Goal: Task Accomplishment & Management: Manage account settings

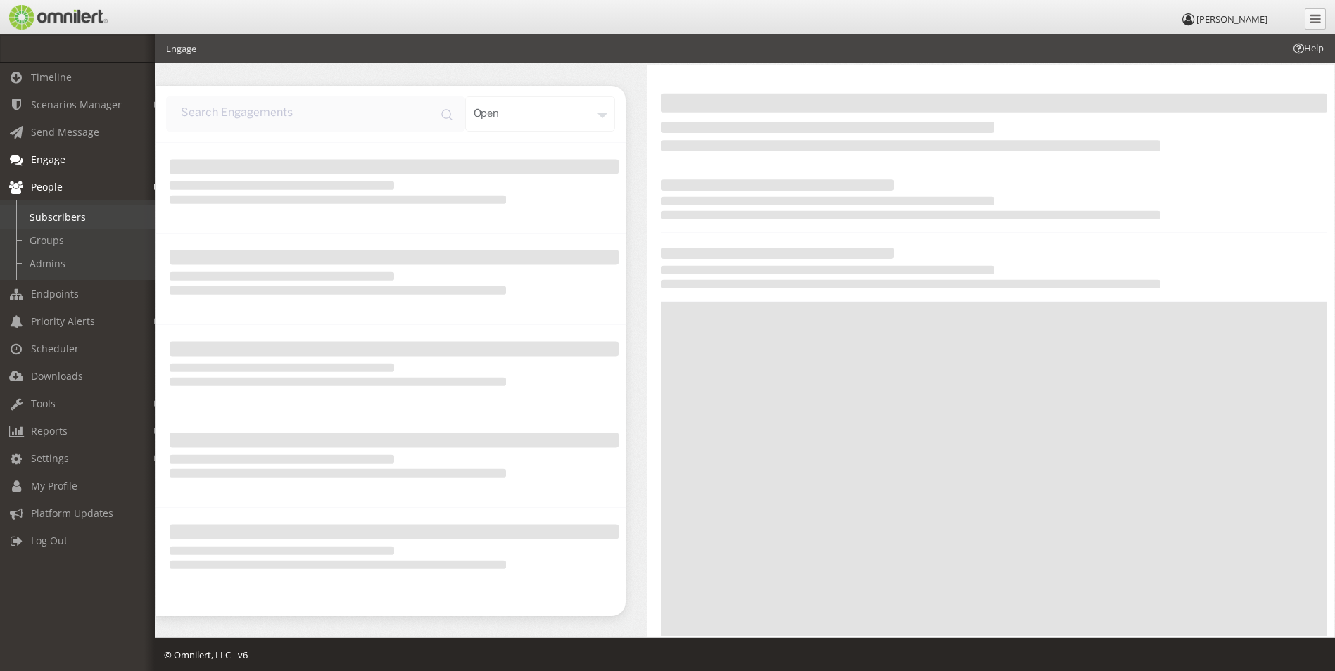
click at [68, 209] on link "Subscribers" at bounding box center [83, 216] width 167 height 23
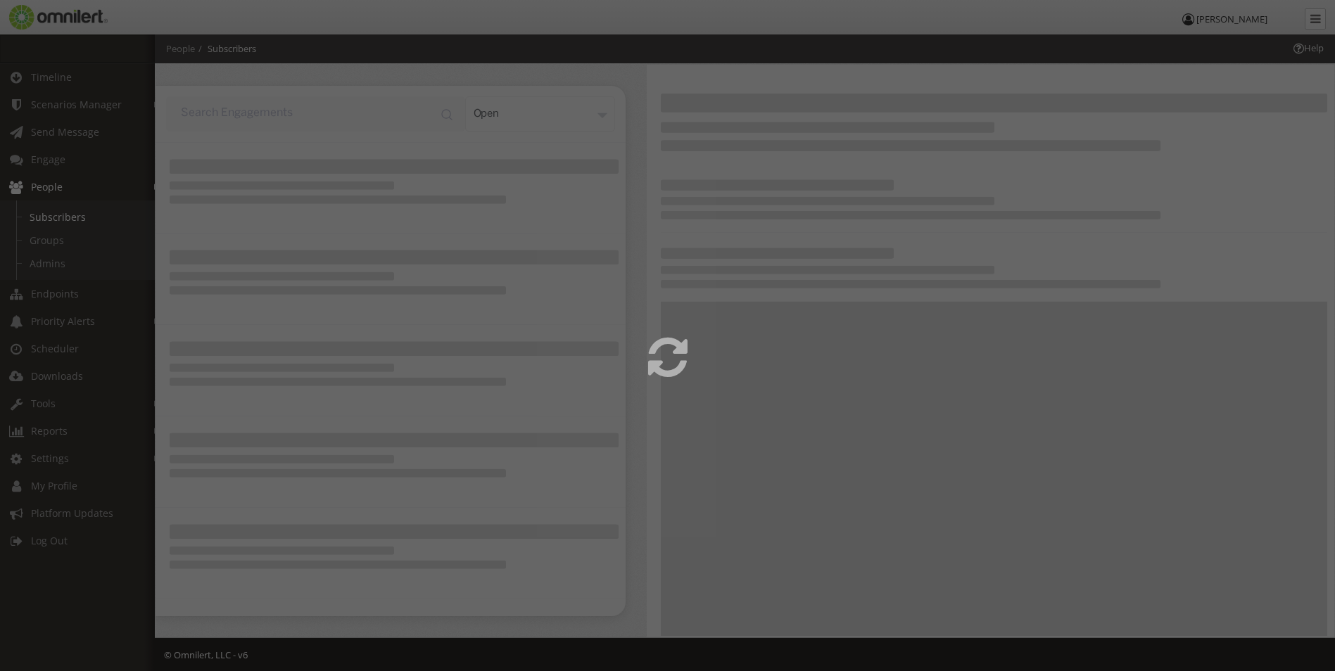
select select
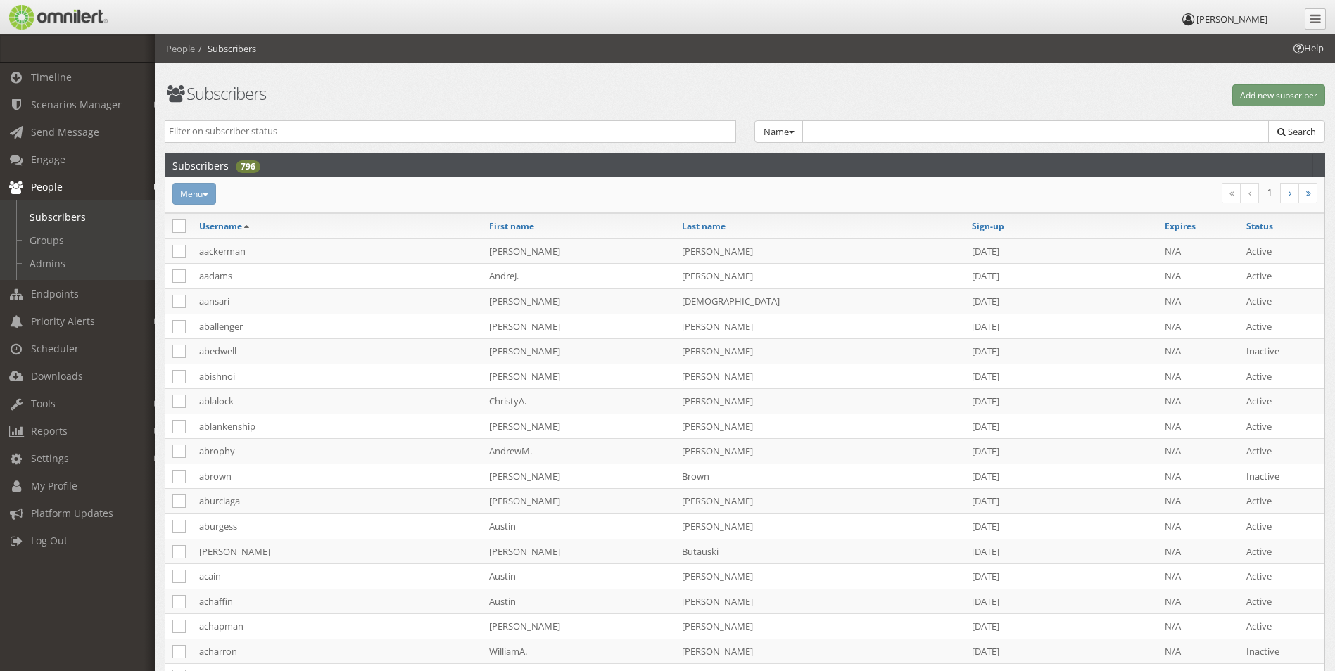
click at [973, 127] on input "text" at bounding box center [1035, 131] width 467 height 23
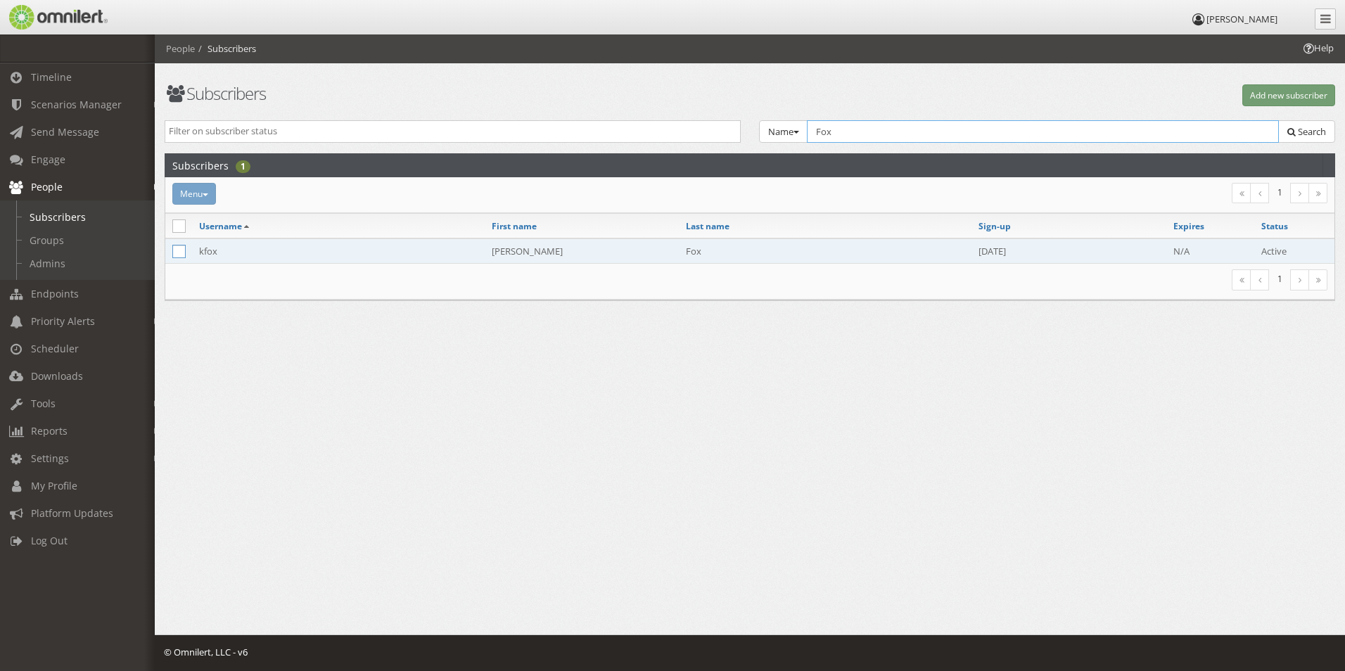
type input "Fox"
click at [180, 253] on icon at bounding box center [178, 251] width 13 height 13
checkbox input "true"
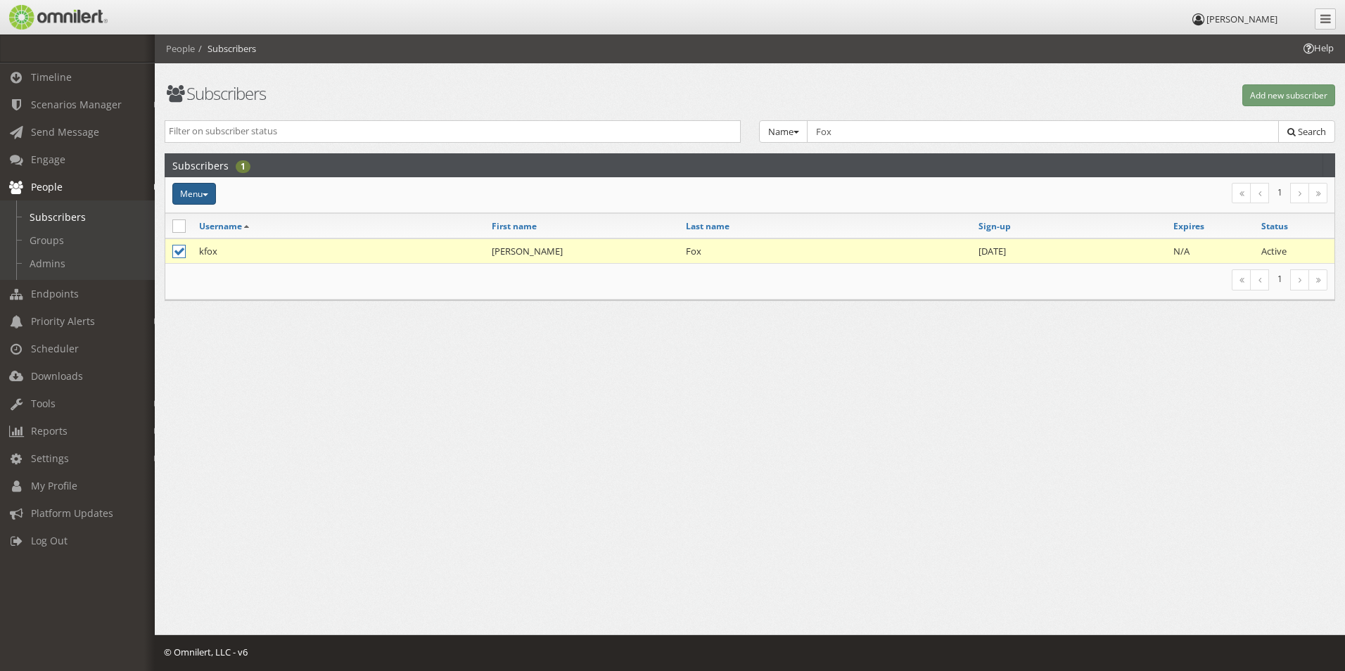
click at [209, 191] on button "Menu" at bounding box center [194, 194] width 44 height 22
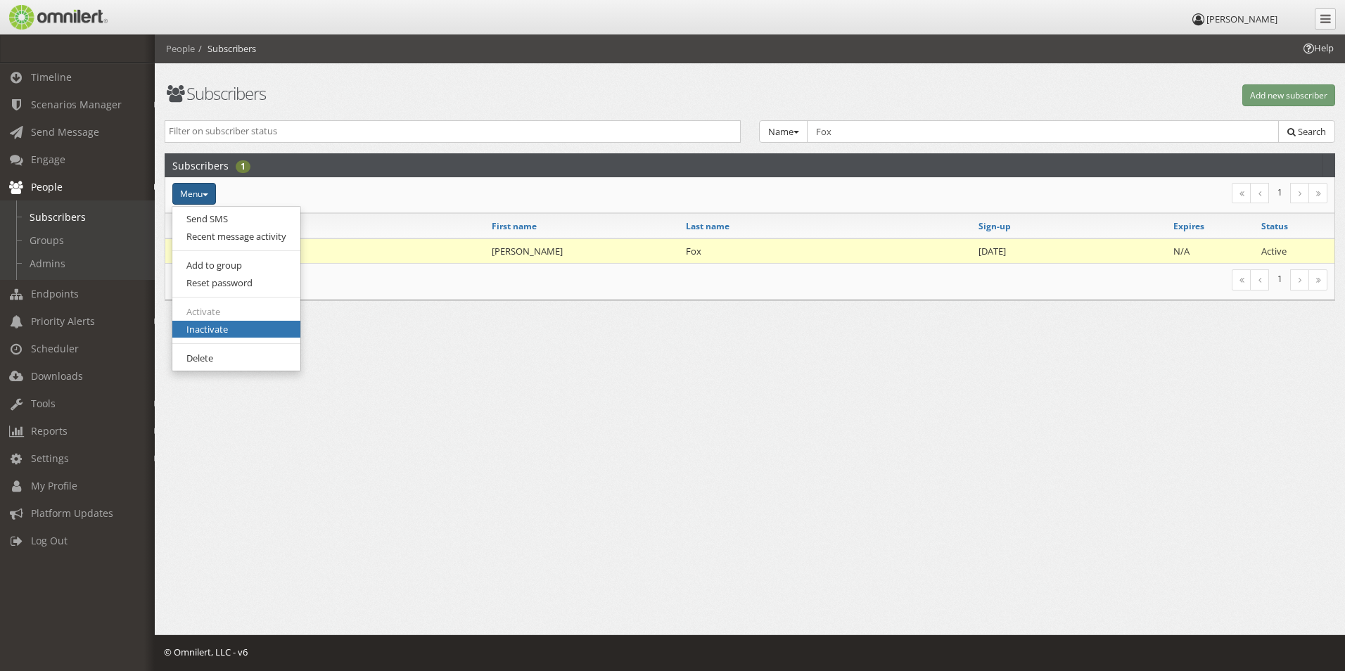
click at [234, 326] on link "Inactivate" at bounding box center [236, 330] width 128 height 18
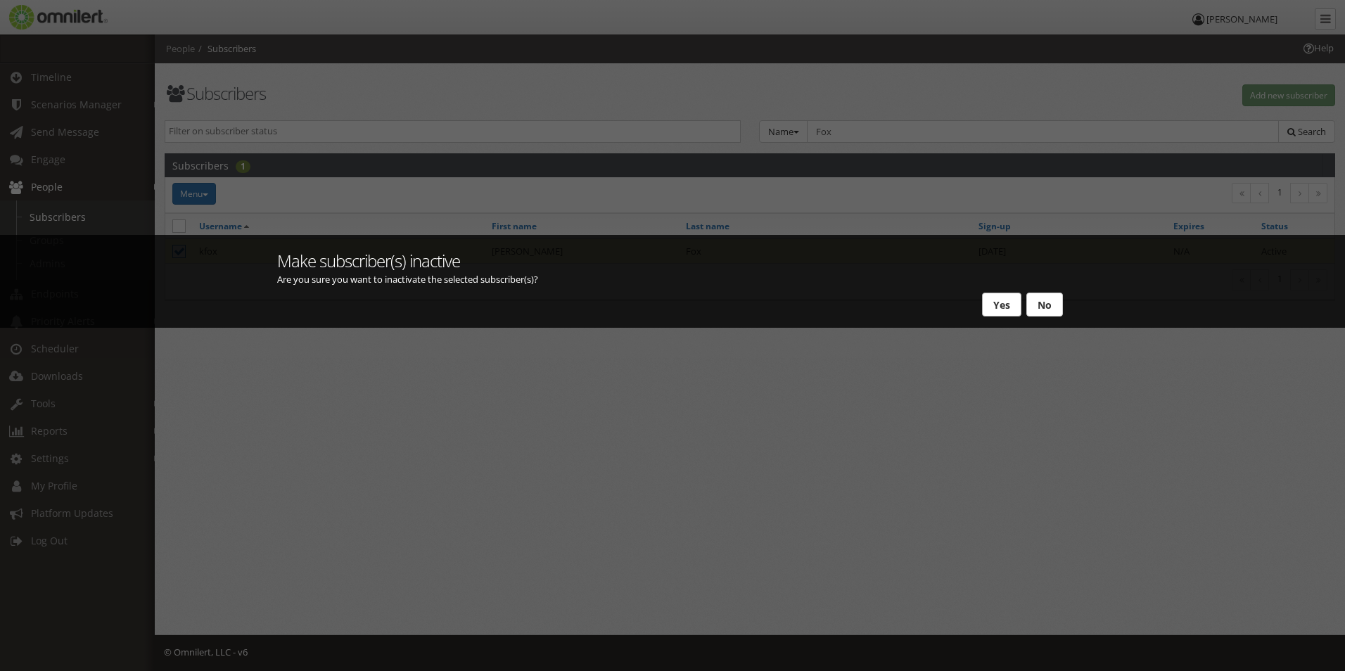
click at [1005, 299] on button "Yes" at bounding box center [1001, 305] width 39 height 24
